Goal: Task Accomplishment & Management: Use online tool/utility

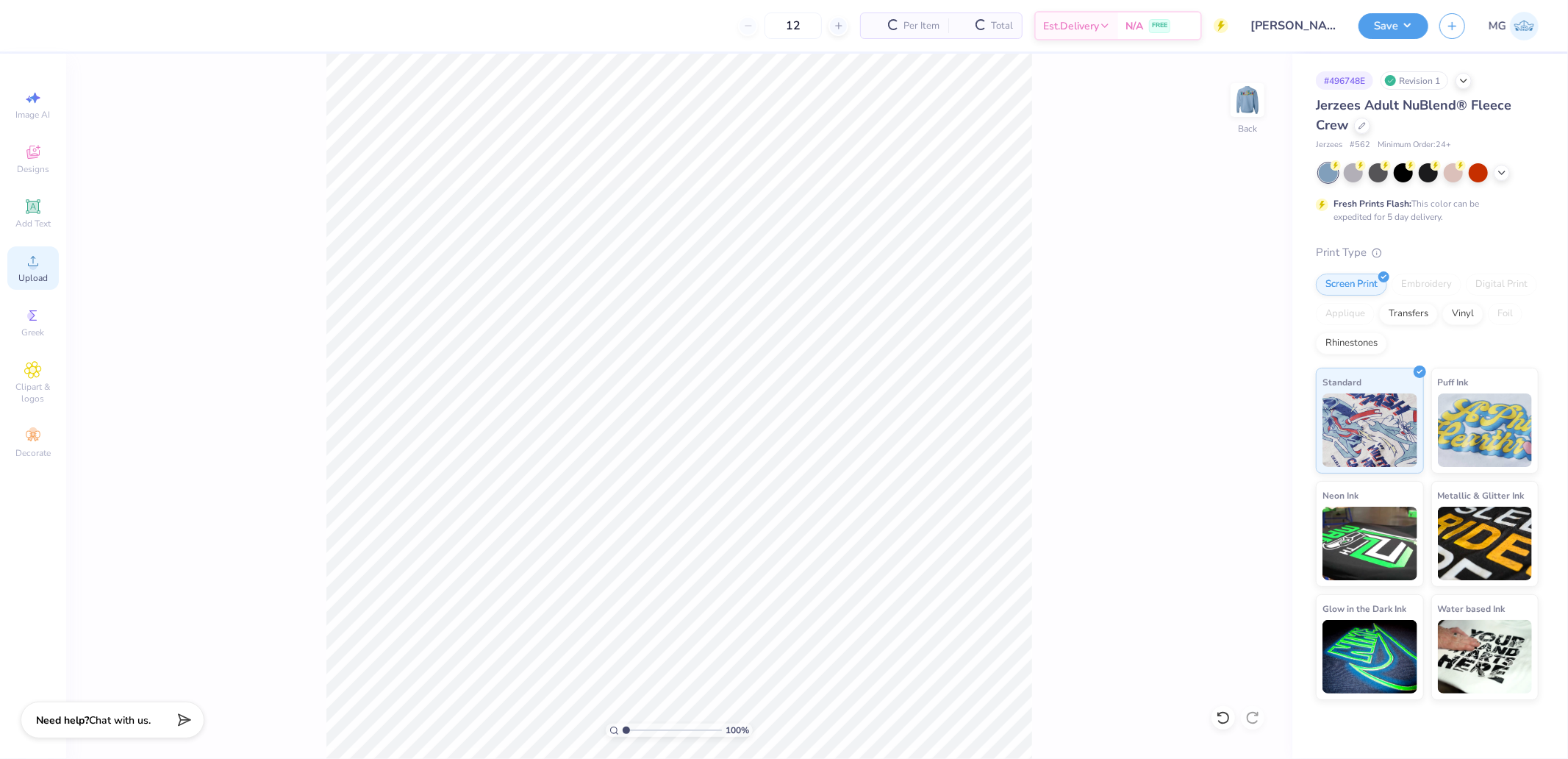
click at [33, 265] on circle at bounding box center [33, 266] width 8 height 8
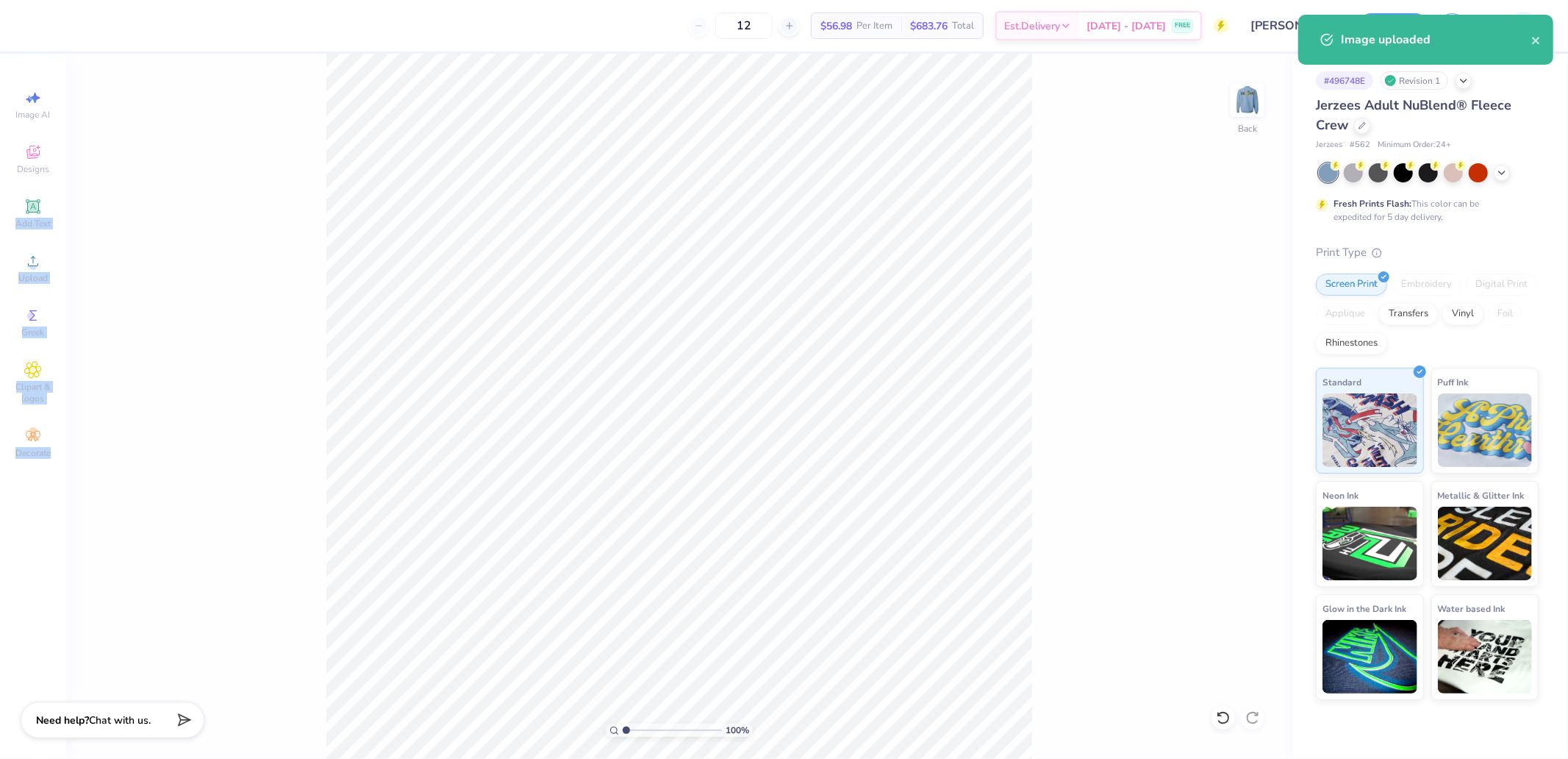
drag, startPoint x: 45, startPoint y: 210, endPoint x: 65, endPoint y: 269, distance: 62.3
click at [142, 217] on div "12 $56.98 Per Item $683.76 Total Est. Delivery [DATE] - [DATE] FREE Design Titl…" at bounding box center [784, 379] width 1568 height 759
click at [65, 269] on div "Image AI Designs Add Text Upload Greek Clipart & logos Decorate" at bounding box center [33, 406] width 66 height 705
click at [45, 268] on div "Upload" at bounding box center [33, 268] width 51 height 43
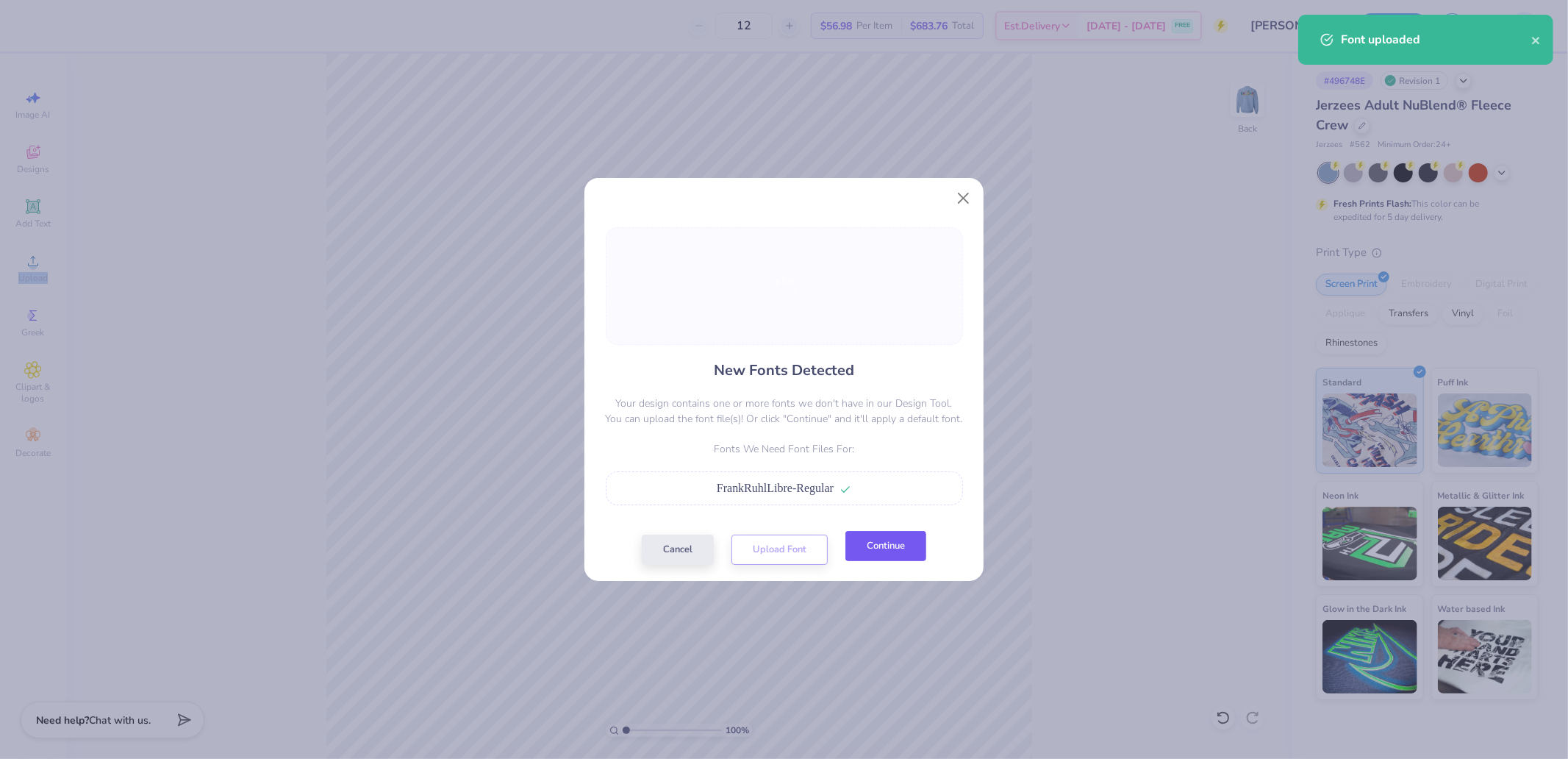
click at [877, 545] on button "Continue" at bounding box center [886, 546] width 81 height 30
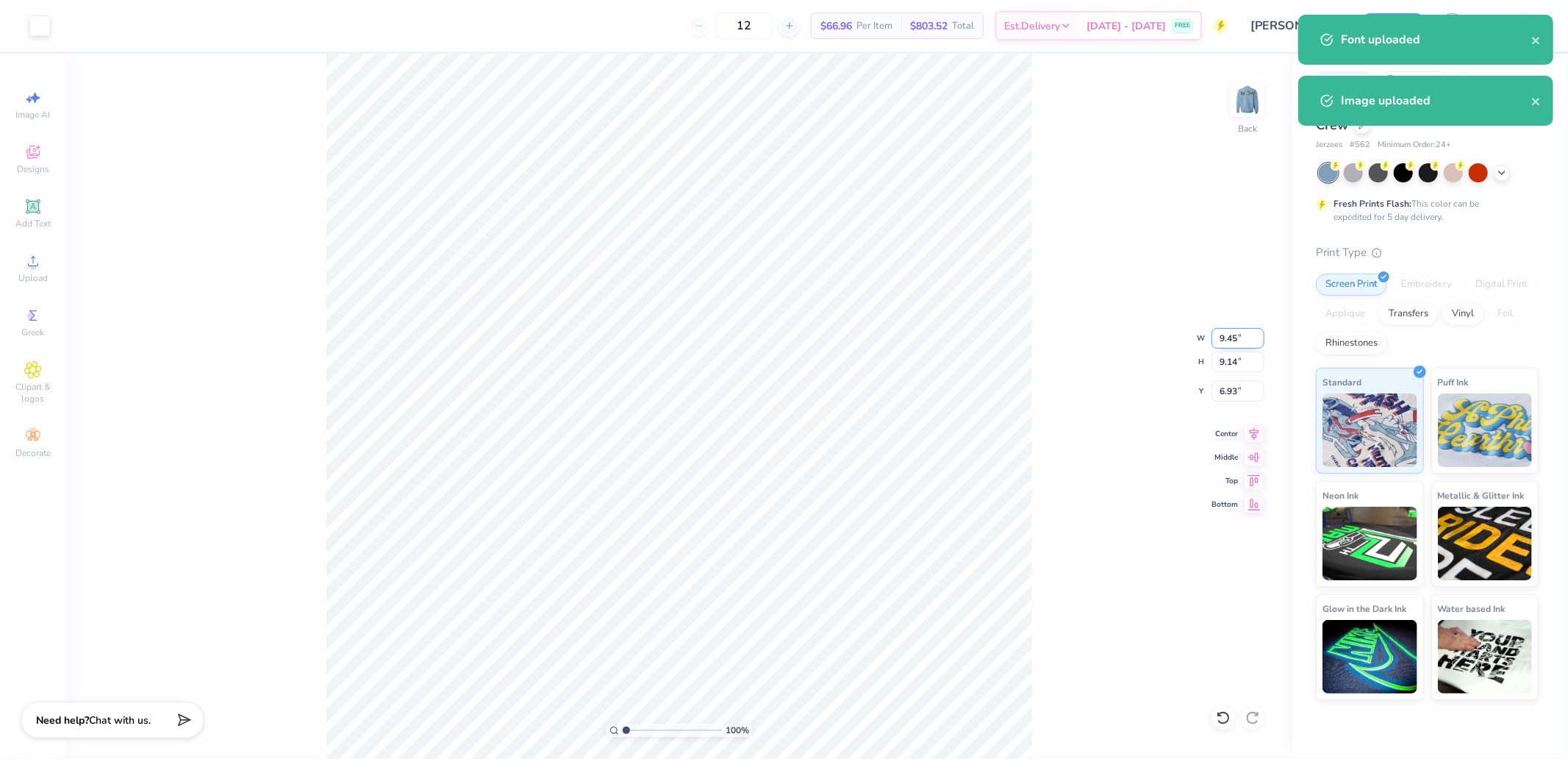
click at [1236, 337] on input "9.45" at bounding box center [1237, 338] width 53 height 21
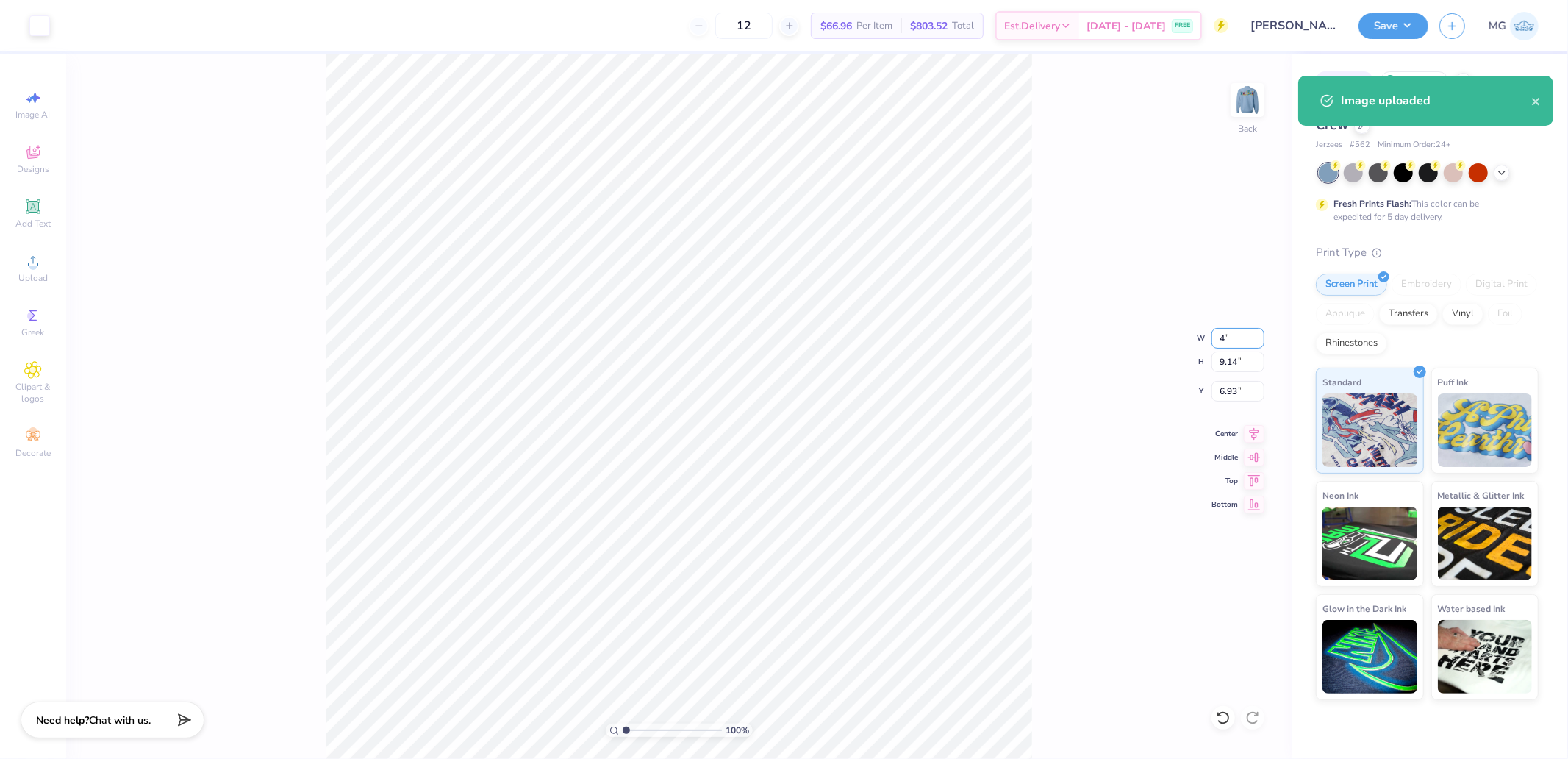
type input "4.00"
type input "3.87"
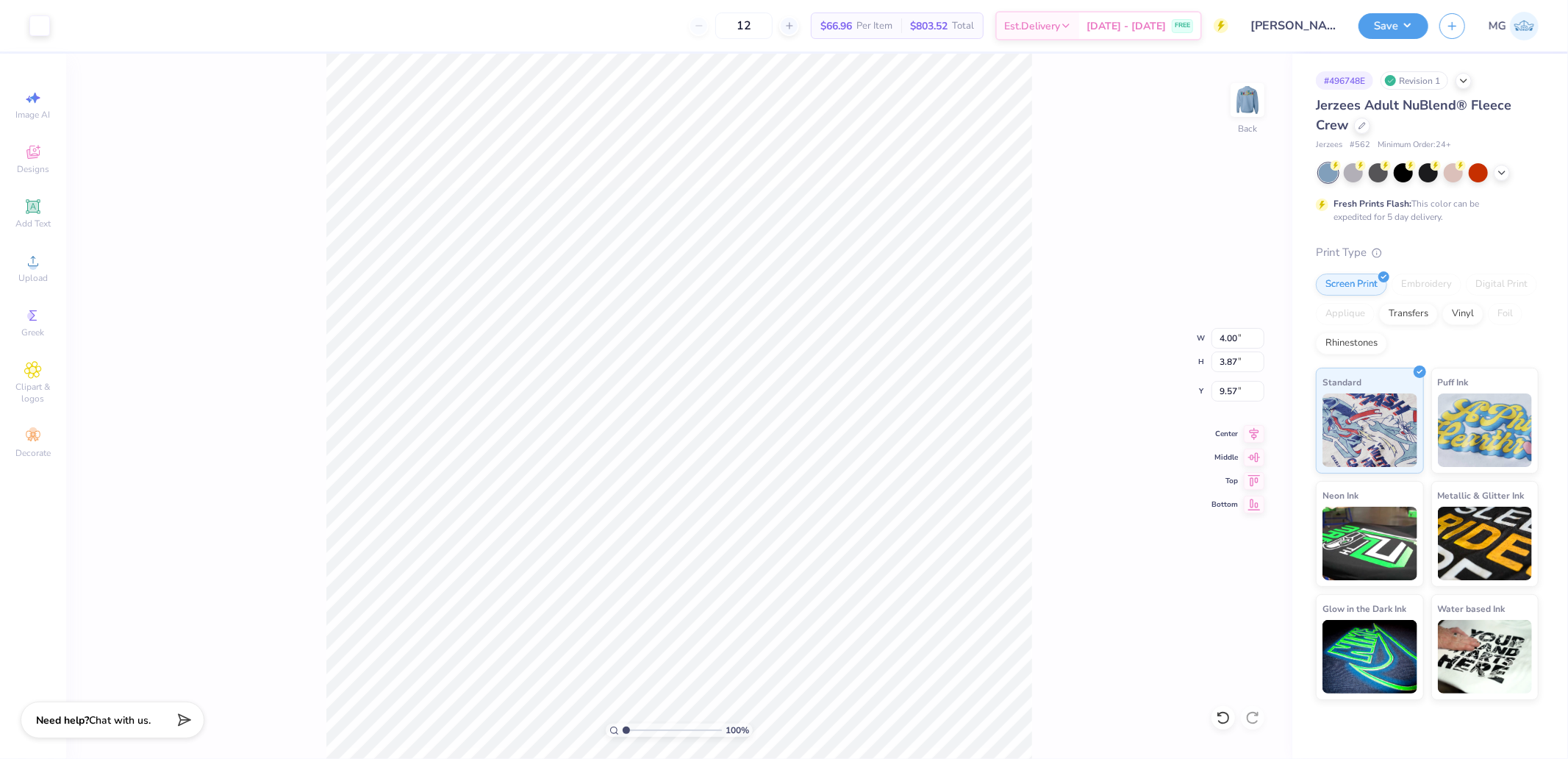
type input "3.00"
click at [1239, 100] on img at bounding box center [1247, 99] width 59 height 59
click at [42, 260] on div "Upload" at bounding box center [33, 268] width 51 height 43
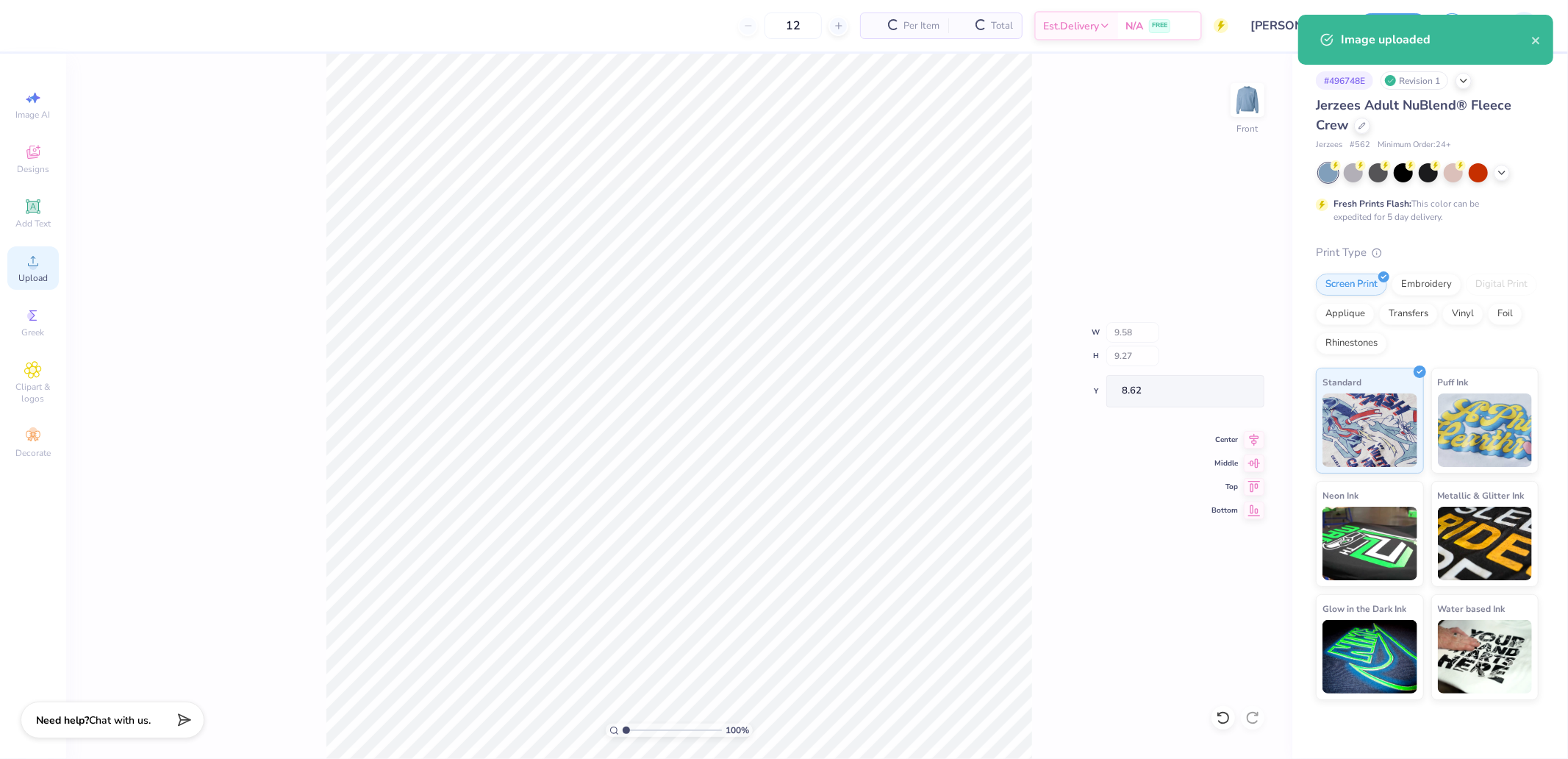
click at [38, 260] on icon at bounding box center [33, 261] width 18 height 18
click at [1232, 339] on input "14.53" at bounding box center [1237, 338] width 53 height 21
type input "12.50"
type input "5.89"
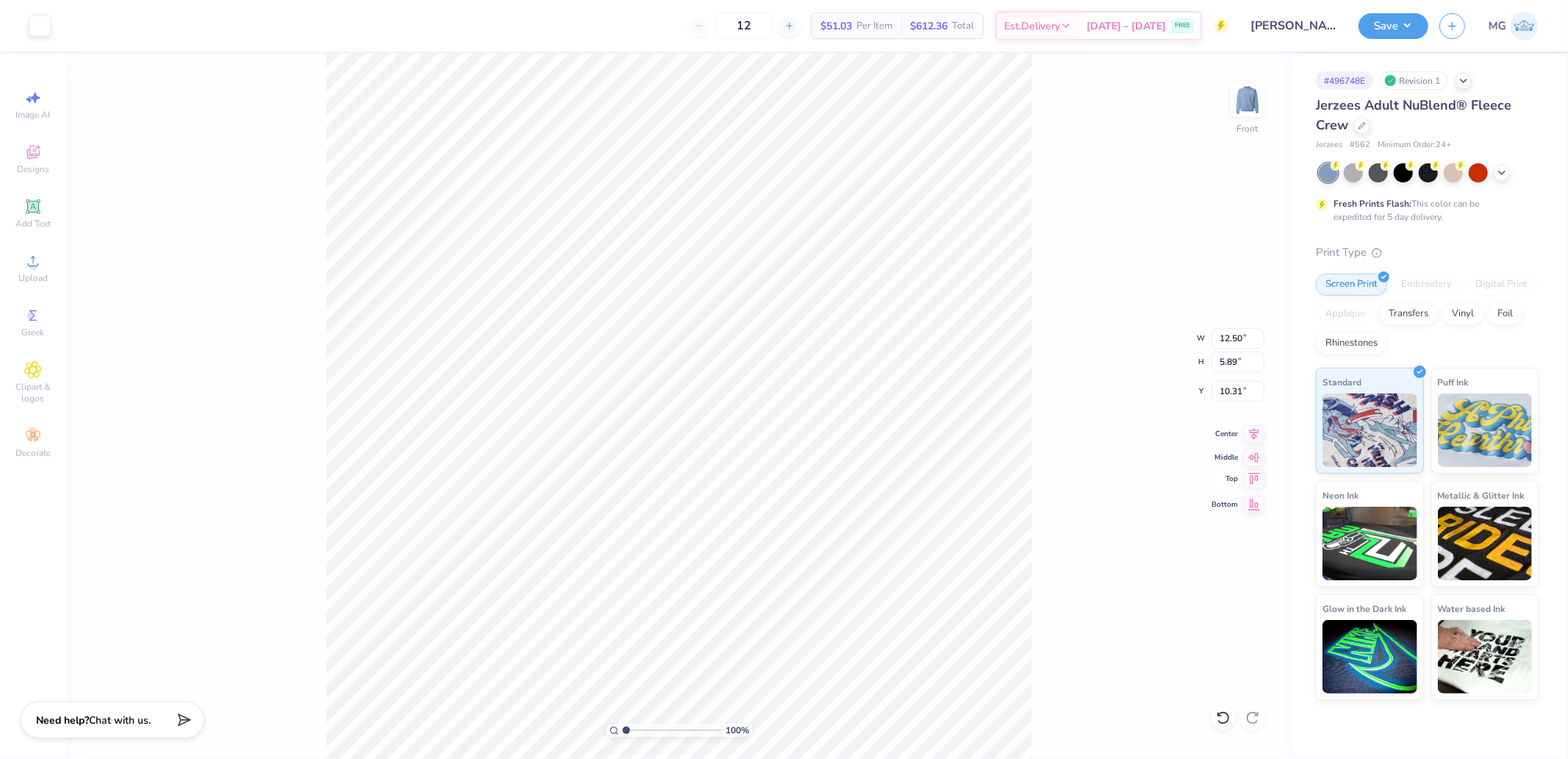
click at [1254, 478] on icon at bounding box center [1254, 479] width 21 height 18
click at [1230, 391] on input "0.50" at bounding box center [1237, 391] width 53 height 21
type input "3.00"
click at [1380, 18] on button "Save" at bounding box center [1394, 24] width 70 height 26
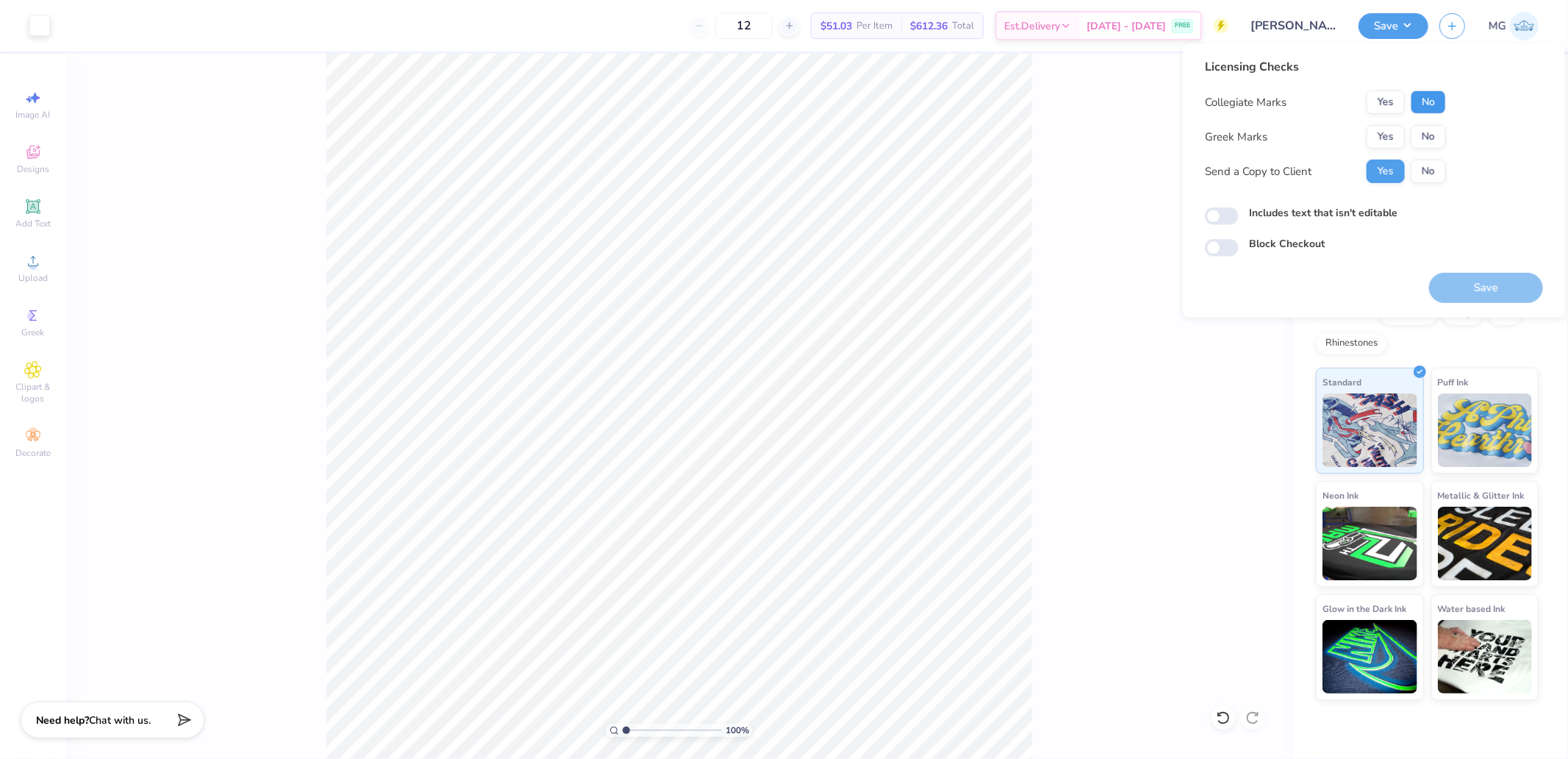
click at [1424, 97] on button "No" at bounding box center [1429, 102] width 36 height 24
click at [1426, 131] on button "No" at bounding box center [1429, 137] width 36 height 24
click at [1486, 284] on button "Save" at bounding box center [1486, 288] width 114 height 30
